Goal: Feedback & Contribution: Leave review/rating

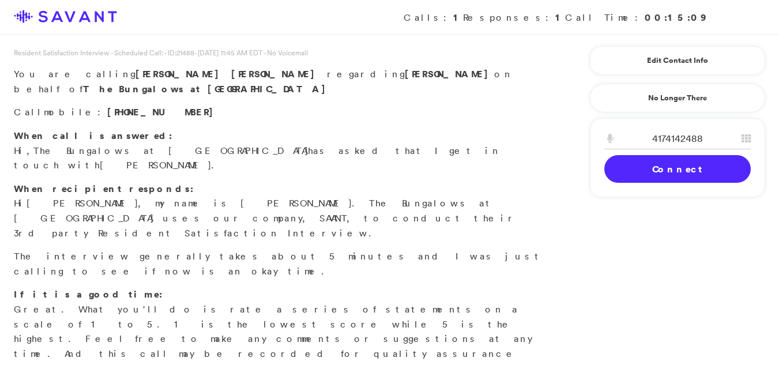
click at [672, 165] on link "Connect" at bounding box center [678, 169] width 147 height 28
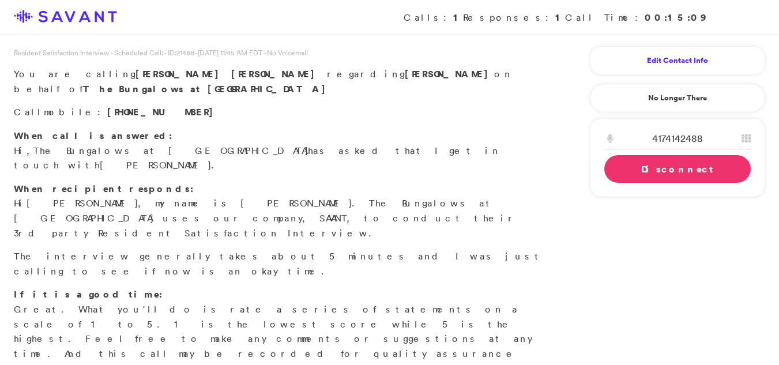
click at [652, 61] on link "Edit Contact Info" at bounding box center [678, 60] width 147 height 18
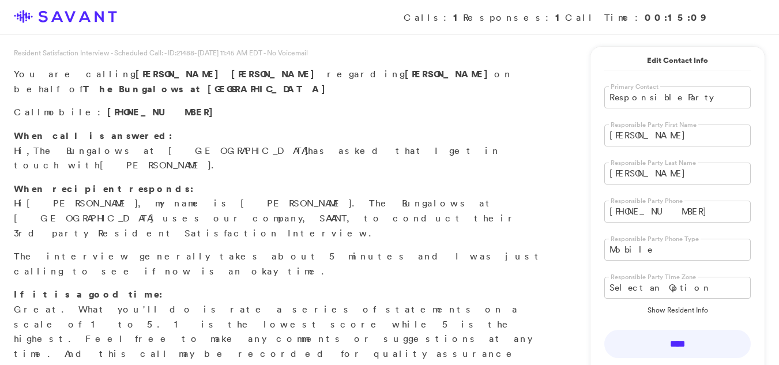
click at [644, 133] on input "[PERSON_NAME]" at bounding box center [678, 136] width 147 height 22
click at [644, 133] on input "Laurien" at bounding box center [678, 136] width 147 height 22
type input "[PERSON_NAME]"
click at [660, 179] on input "[PERSON_NAME]" at bounding box center [678, 174] width 147 height 22
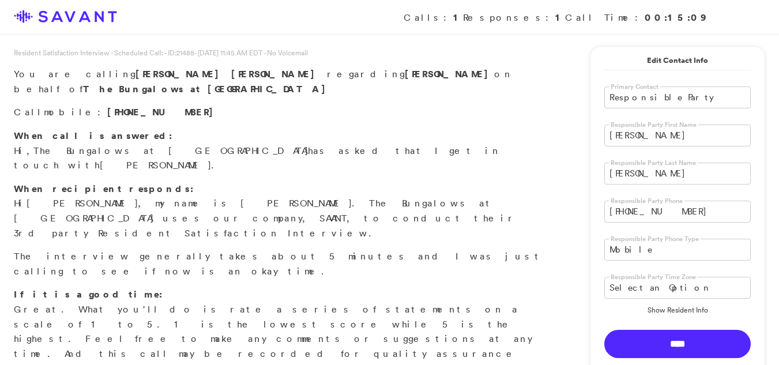
type input "[PERSON_NAME]"
click at [670, 344] on input "****" at bounding box center [678, 344] width 147 height 28
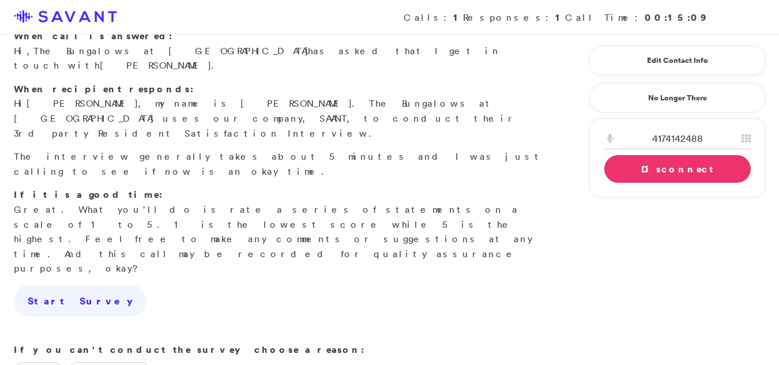
scroll to position [108, 0]
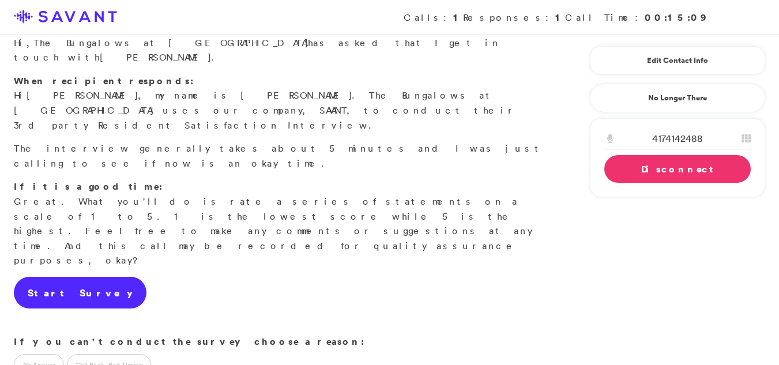
click at [57, 277] on link "Start Survey" at bounding box center [80, 293] width 133 height 32
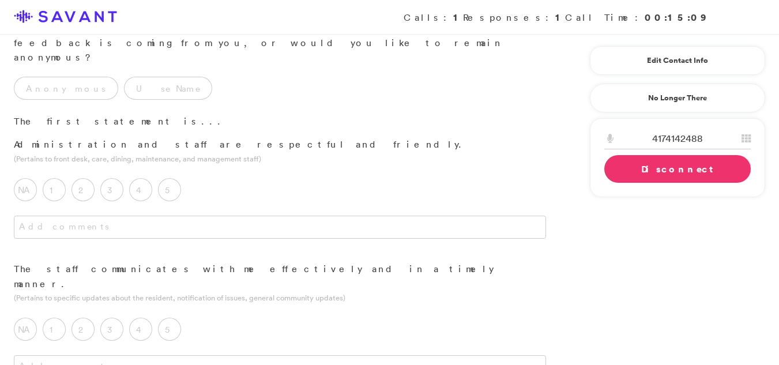
scroll to position [0, 0]
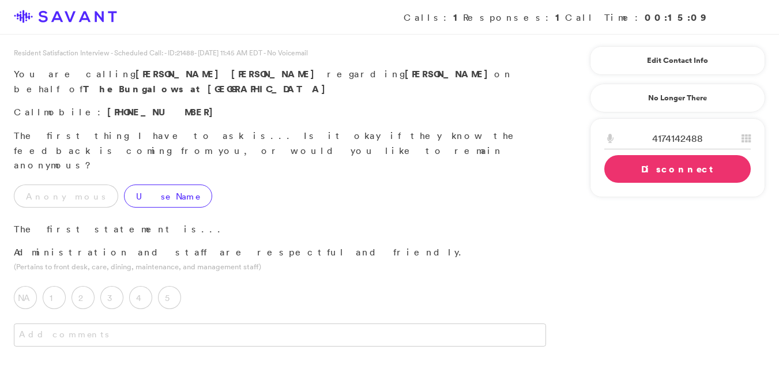
click at [139, 185] on label "Use Name" at bounding box center [168, 196] width 88 height 23
click at [174, 286] on label "5" at bounding box center [169, 297] width 23 height 23
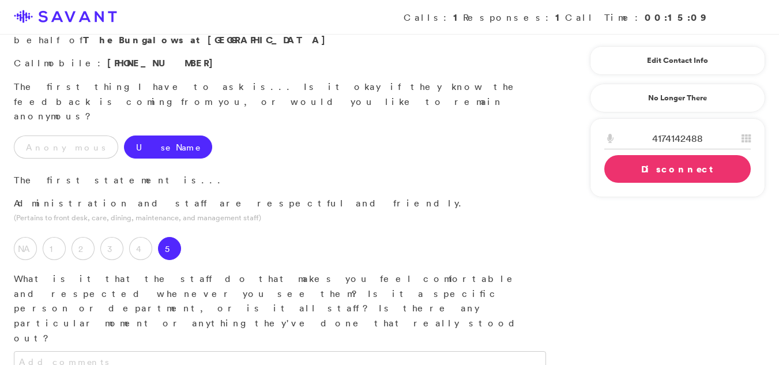
scroll to position [57, 0]
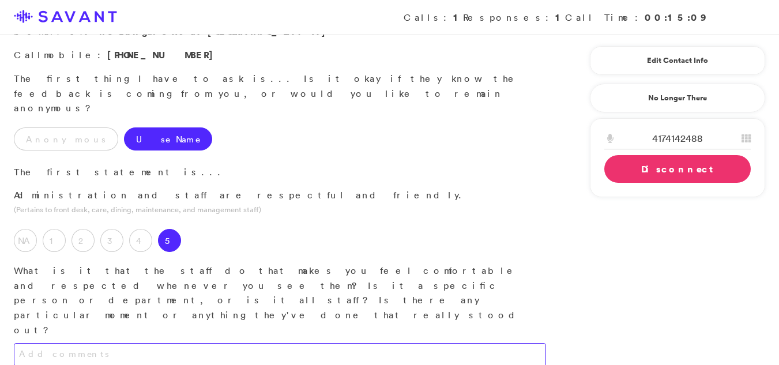
click at [336, 343] on textarea at bounding box center [280, 354] width 532 height 23
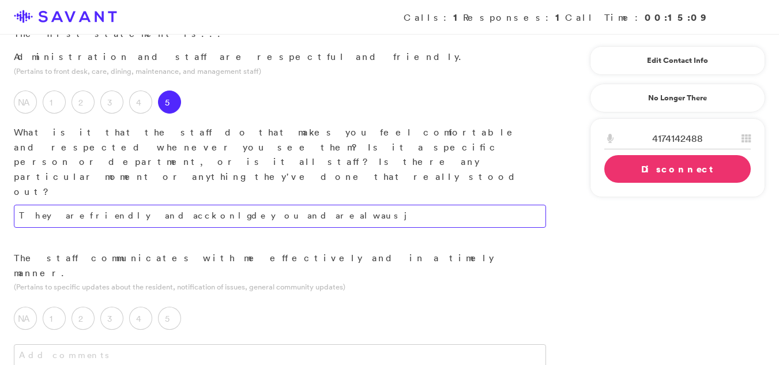
scroll to position [201, 0]
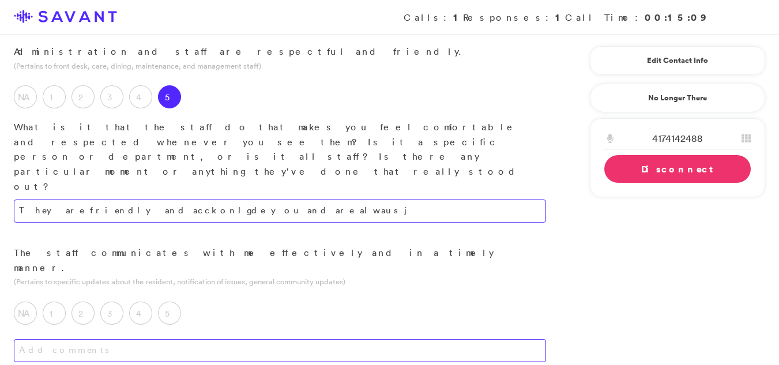
type textarea "They are friendly and acckonlgde you and are alwaus j"
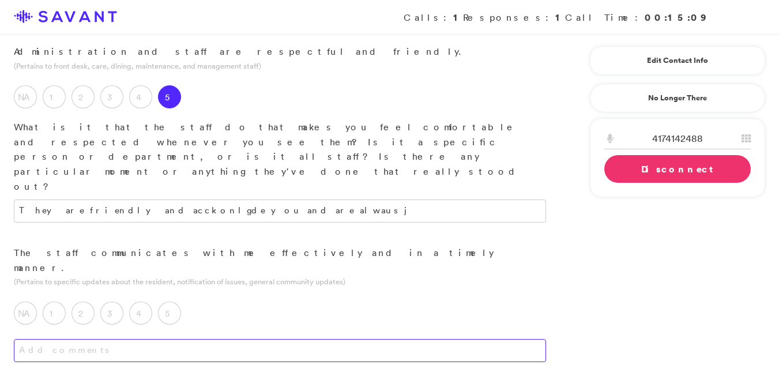
click at [288, 339] on textarea at bounding box center [280, 350] width 532 height 23
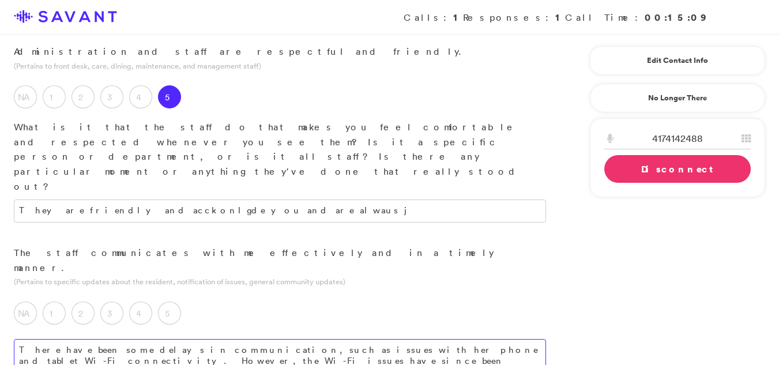
type textarea "There have been some delays in communication, such as issues with her phone and…"
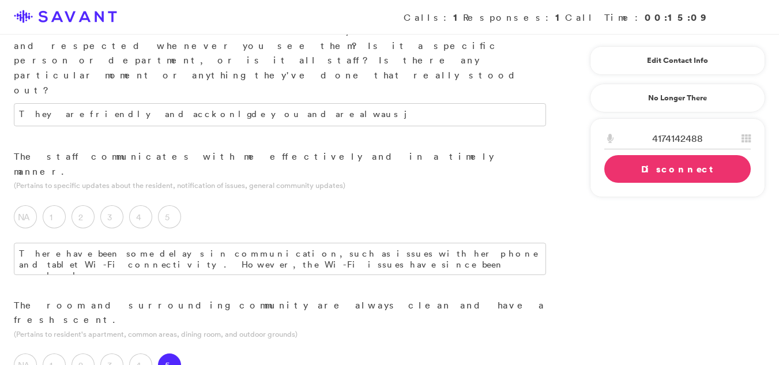
scroll to position [355, 0]
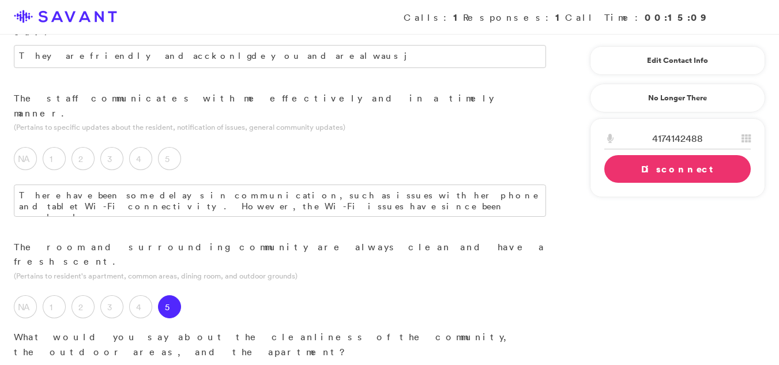
type textarea "The outdoor areas are clean and well-maintained, featuring flowers and a garden…"
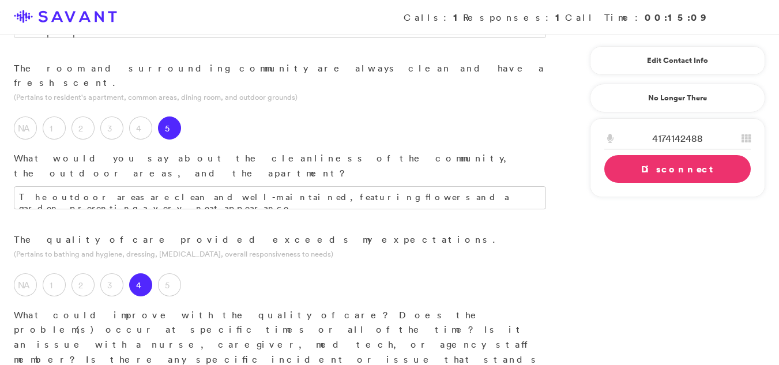
scroll to position [557, 0]
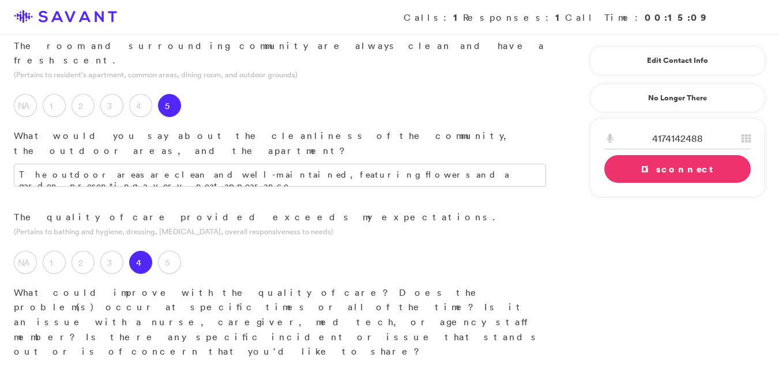
type textarea "There is a concer about who gives her her medication and what they can give her…"
drag, startPoint x: 778, startPoint y: 170, endPoint x: 787, endPoint y: 216, distance: 47.1
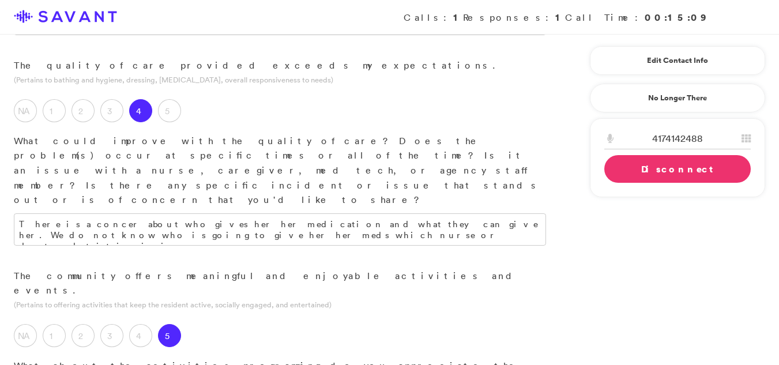
scroll to position [737, 0]
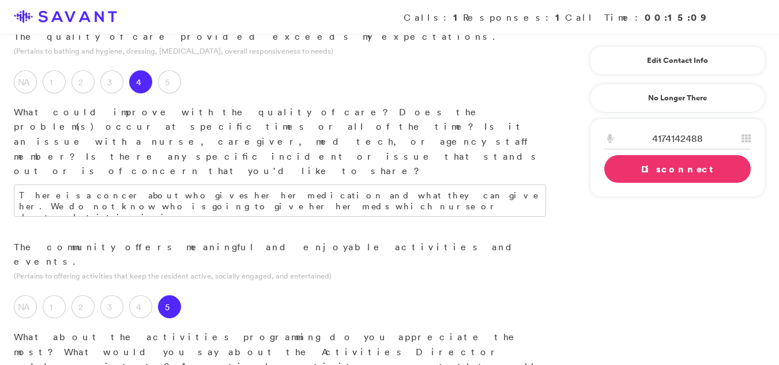
type textarea "She has begun participating in a variety of activities."
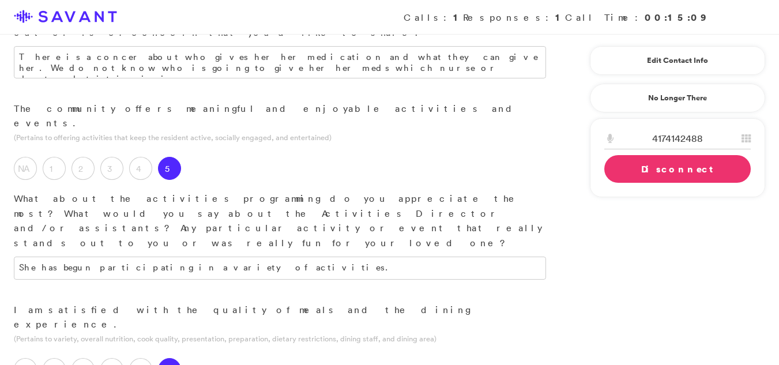
scroll to position [861, 0]
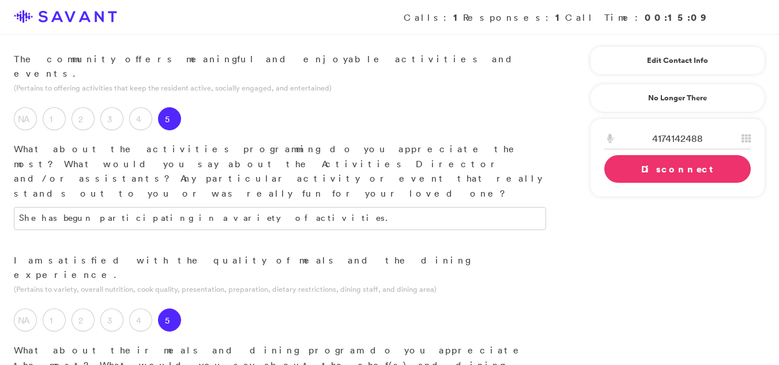
scroll to position [931, 0]
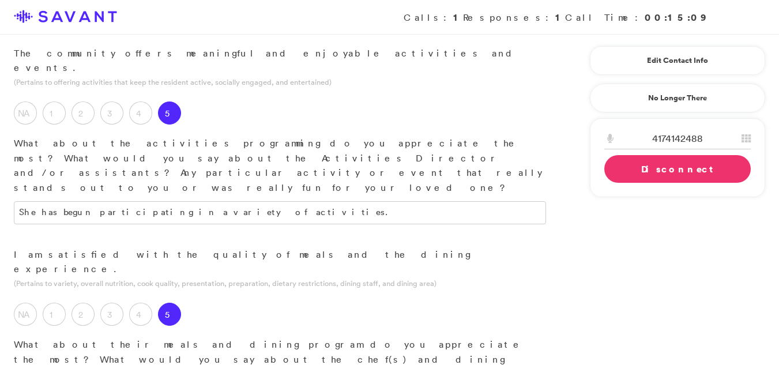
type textarea "She loves the food and is sslowly getting to know [PERSON_NAME] and make friend…"
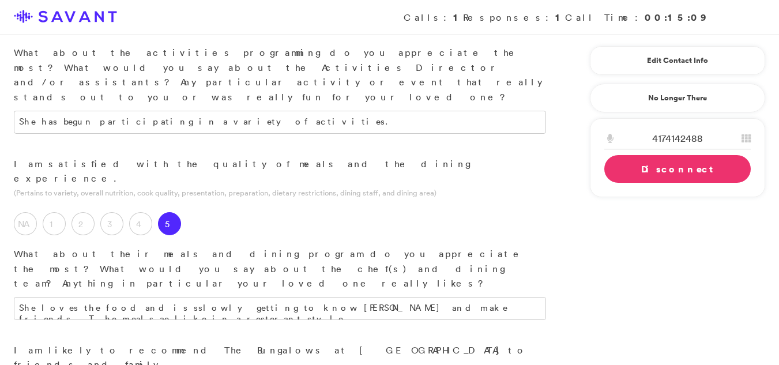
scroll to position [1025, 0]
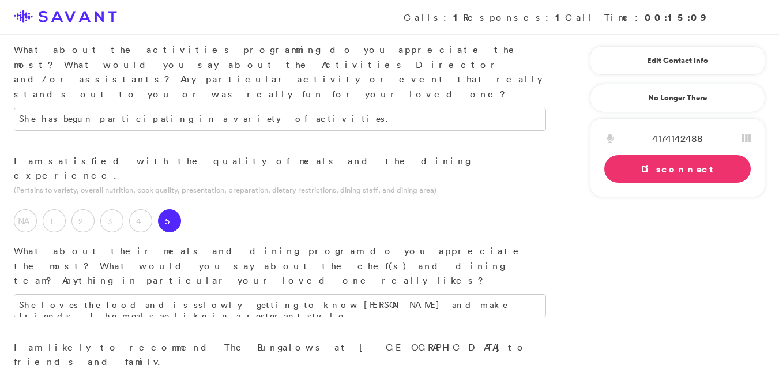
type textarea "The community is priced well and the rooms are a great size. The community is v…"
click at [463, 294] on textarea "She loves the food and is sslowly getting to know [PERSON_NAME] and make friend…" at bounding box center [280, 305] width 532 height 23
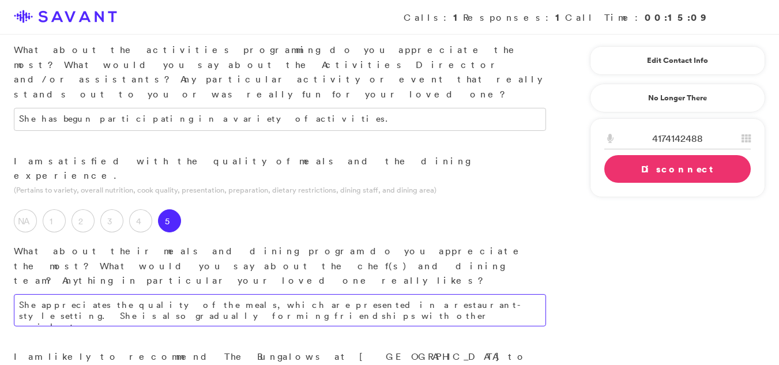
type textarea "She appreciates the quality of the meals, which are presented in a restaurant-s…"
drag, startPoint x: 480, startPoint y: 343, endPoint x: 490, endPoint y: 332, distance: 14.7
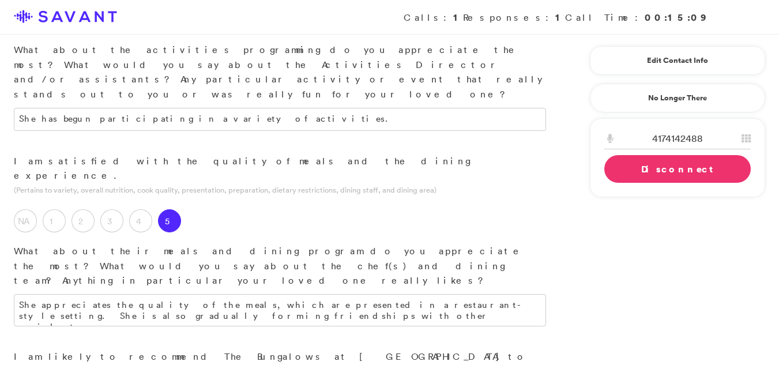
drag, startPoint x: 489, startPoint y: 333, endPoint x: 761, endPoint y: 327, distance: 271.8
click at [761, 327] on div "Resident Satisfaction Interview - Scheduled Call: - ID: 21488 - [DATE] 11:45 AM…" at bounding box center [389, 43] width 779 height 2041
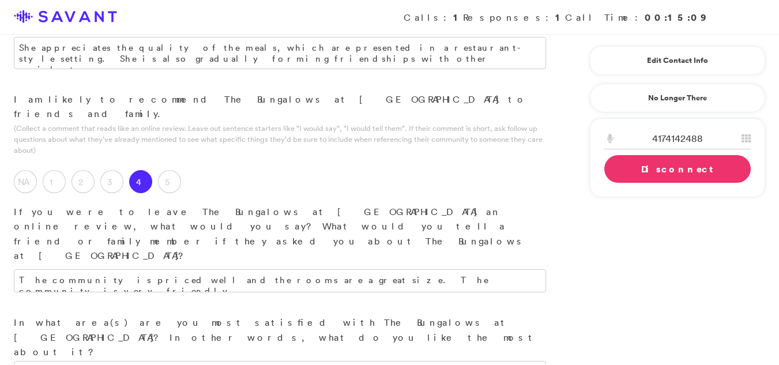
scroll to position [1242, 0]
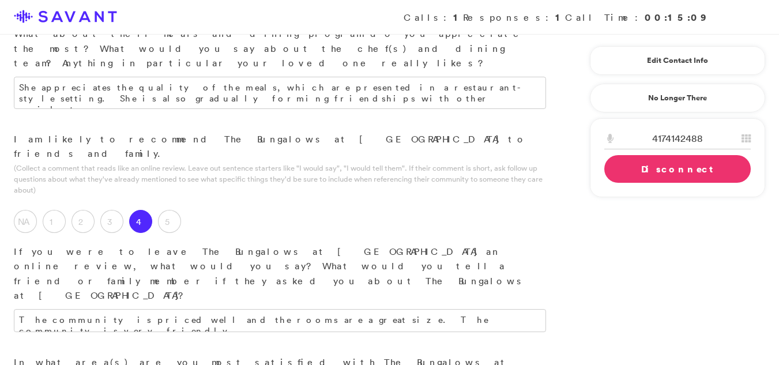
type textarea "I like the way the activity room is set up and in a good location. She attends …"
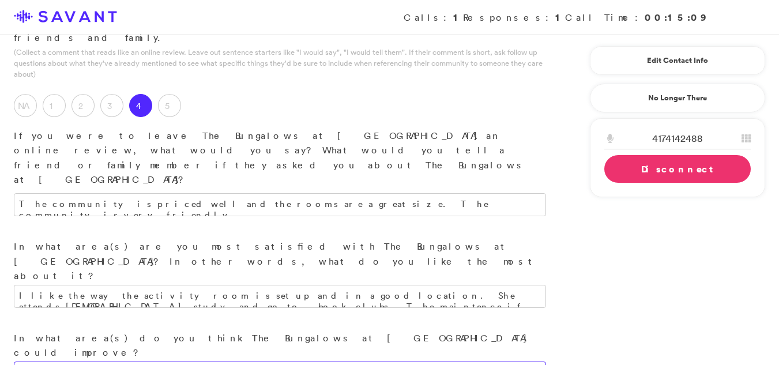
scroll to position [1359, 0]
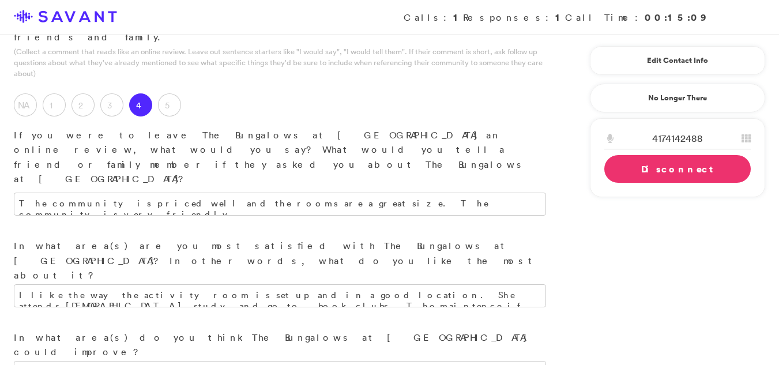
click at [656, 183] on div "4174142488 1 2 A B C 3 D E F 4 G H I 5 J K L 6 M N O 7 P Q R S 8 T U V 9 W X Y …" at bounding box center [677, 157] width 175 height 79
click at [0, 0] on link "Connect" at bounding box center [0, 0] width 0 height 0
click at [661, 169] on link "Disconnect" at bounding box center [678, 169] width 147 height 28
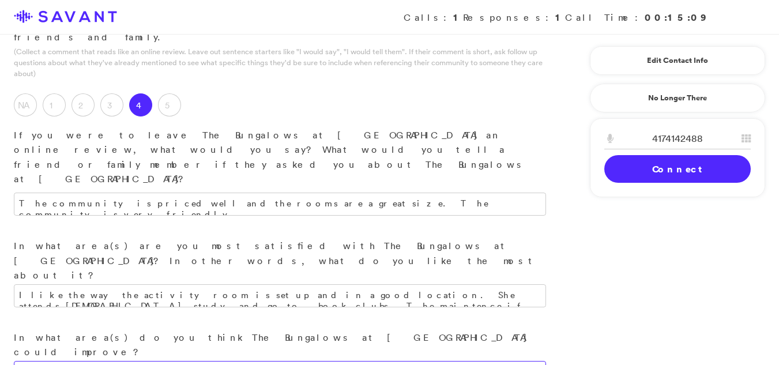
drag, startPoint x: 238, startPoint y: 60, endPoint x: 399, endPoint y: 59, distance: 161.0
drag, startPoint x: 399, startPoint y: 59, endPoint x: 255, endPoint y: 63, distance: 143.7
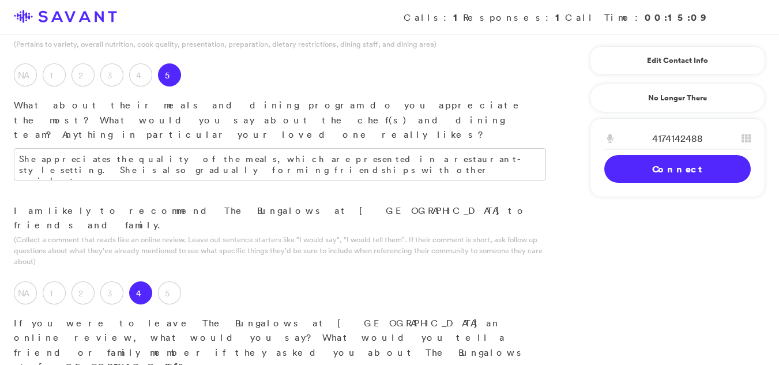
scroll to position [1168, 0]
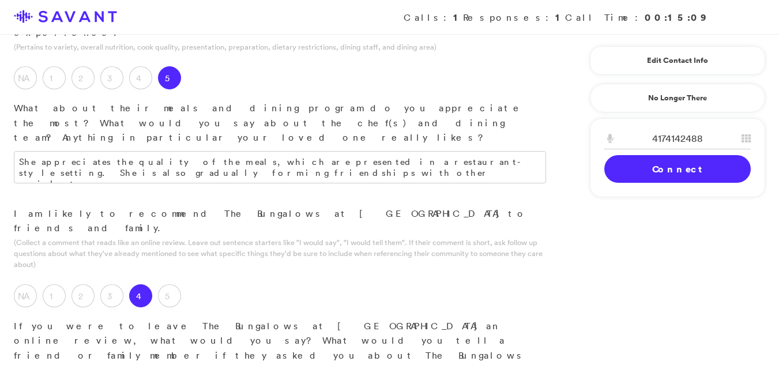
type textarea "They should develop a welcome packet for new residents."
drag, startPoint x: 540, startPoint y: 190, endPoint x: 122, endPoint y: 198, distance: 417.8
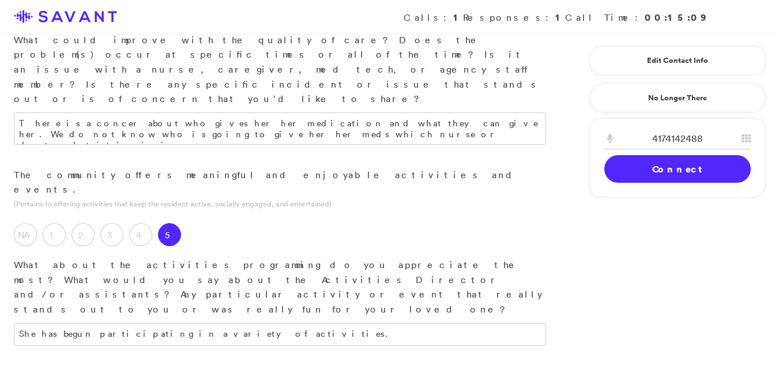
scroll to position [50, 0]
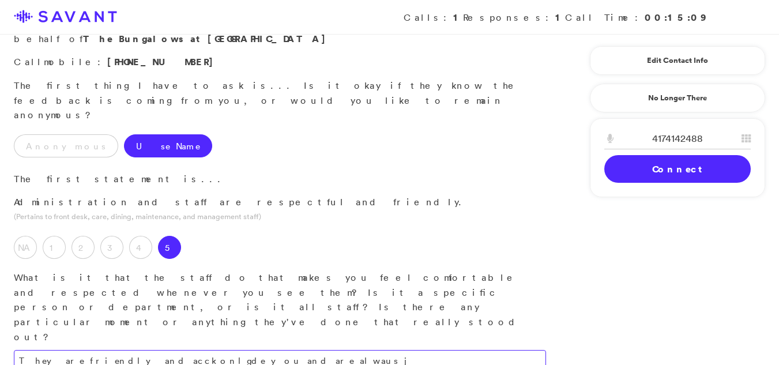
type textarea "I appreciate the layout and location of the activity room. My loved one particu…"
click at [285, 350] on textarea "They are friendly and acckonlgde you and are alwaus j" at bounding box center [280, 361] width 532 height 23
click at [365, 350] on textarea "They are friendly and acckonlgde you and are alwaus j" at bounding box center [280, 361] width 532 height 23
click at [240, 350] on textarea "They are friendly and acckonlgde you and are alwaus j" at bounding box center [280, 361] width 532 height 23
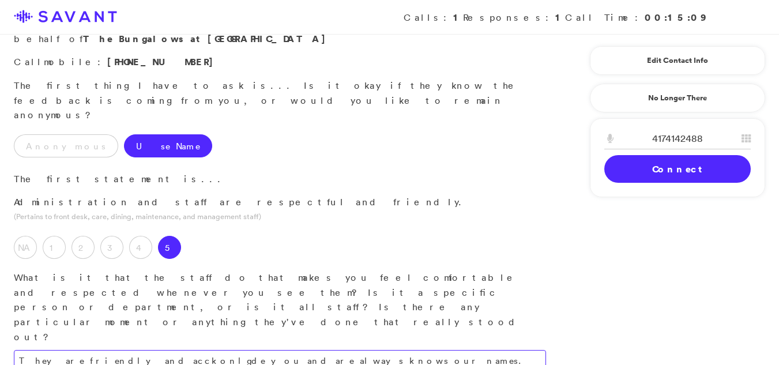
click at [314, 350] on textarea "They are friendly and acckonlgde you and are always knows our names." at bounding box center [280, 361] width 532 height 23
click at [361, 55] on p "Call mobile : [PHONE_NUMBER]" at bounding box center [280, 62] width 532 height 15
click at [242, 350] on textarea "They are friendly and acckonlgde you and are always knows our names. They are f…" at bounding box center [280, 366] width 532 height 32
click at [228, 350] on textarea "They are friendly and acckonlgde you and are always knows our names. They are f…" at bounding box center [280, 366] width 532 height 32
click at [268, 350] on textarea "They are friendly and acckonlgde you and are always know our names. They are fr…" at bounding box center [280, 366] width 532 height 32
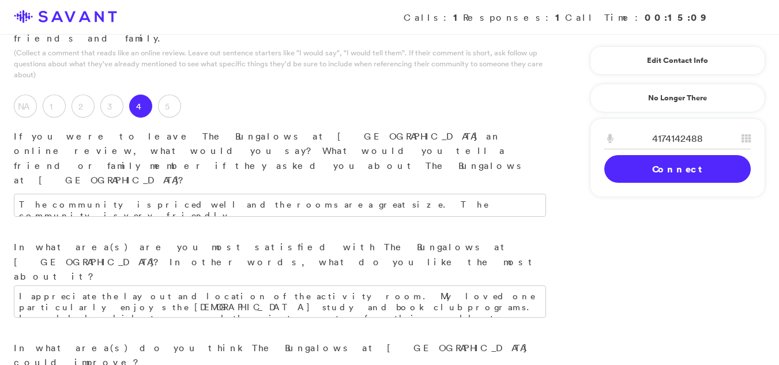
scroll to position [1370, 0]
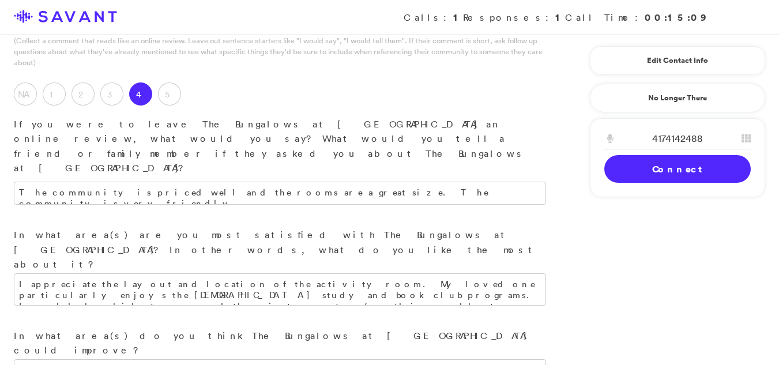
type textarea "The staff are consistently friendly, acknowledge residents, and demonstrate fam…"
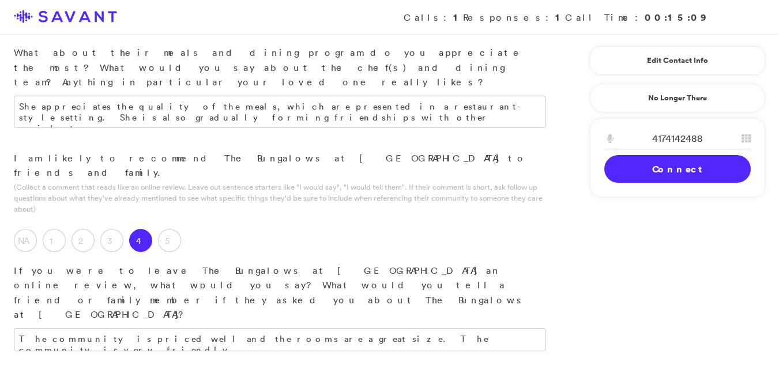
scroll to position [1455, 0]
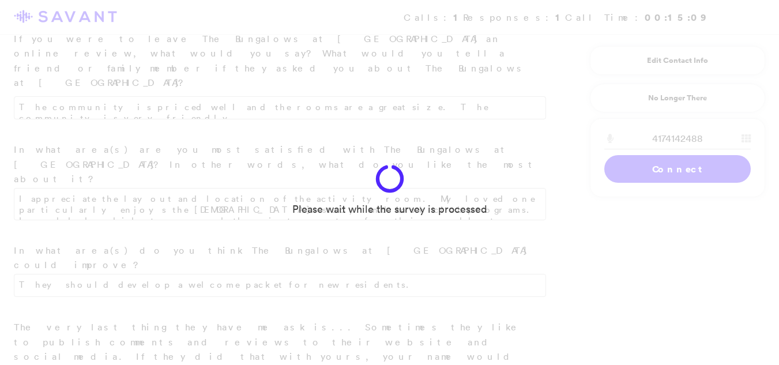
click at [494, 51] on div "Please wait while the survey is processed" at bounding box center [389, 182] width 779 height 365
